Goal: Navigation & Orientation: Go to known website

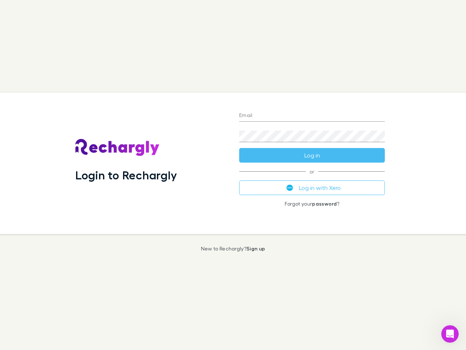
click at [233, 175] on div "Login to Rechargly" at bounding box center [152, 163] width 164 height 141
click at [312, 116] on input "Email" at bounding box center [312, 116] width 146 height 12
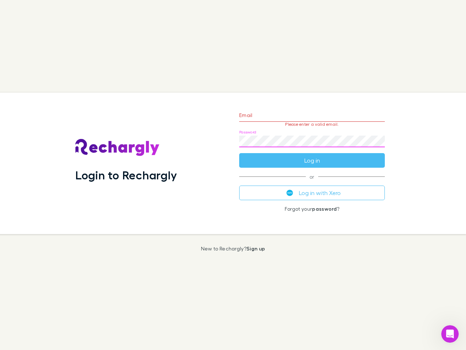
click at [312, 155] on form "Email Please enter a valid email. Password Log in" at bounding box center [312, 135] width 146 height 63
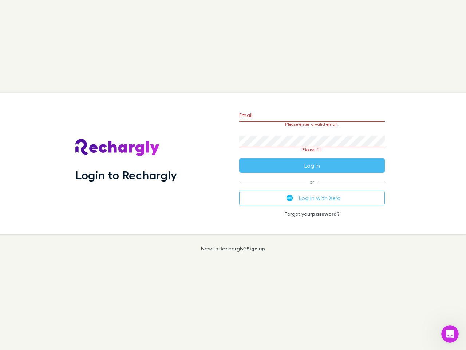
click at [312, 188] on div "Email Please enter a valid email. Password Please fill Log in or Log in with Xe…" at bounding box center [311, 163] width 157 height 141
